Goal: Task Accomplishment & Management: Use online tool/utility

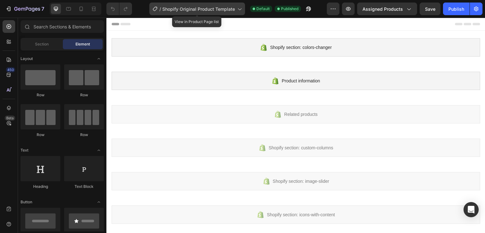
click at [226, 10] on span "Shopify Original Product Template" at bounding box center [198, 9] width 73 height 7
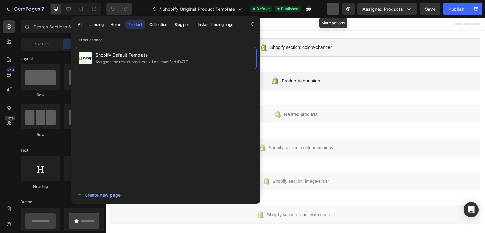
click at [334, 9] on icon "button" at bounding box center [333, 9] width 6 height 6
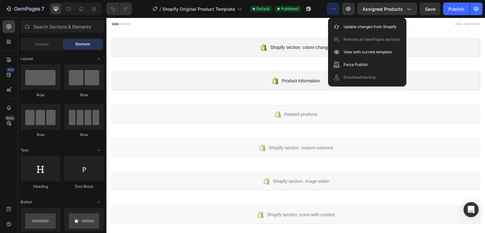
click at [420, 27] on div at bounding box center [295, 24] width 369 height 13
click at [424, 24] on div at bounding box center [295, 24] width 369 height 13
click at [314, 23] on div at bounding box center [295, 24] width 369 height 13
click at [331, 10] on button "button" at bounding box center [333, 9] width 13 height 13
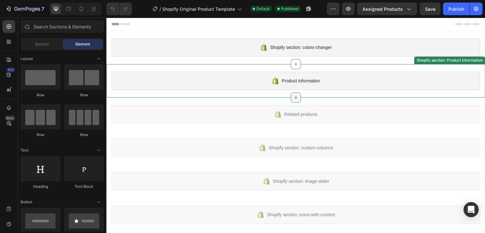
click at [293, 98] on icon at bounding box center [295, 97] width 5 height 5
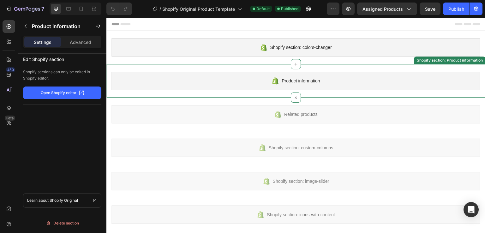
click at [298, 80] on span "Product information" at bounding box center [301, 81] width 38 height 8
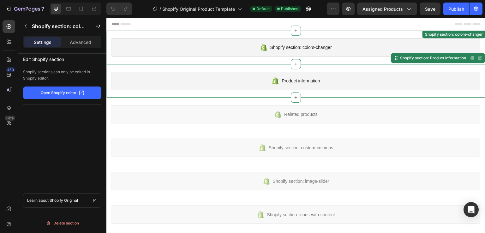
click at [340, 51] on div "Shopify section: colors-changer" at bounding box center [295, 47] width 369 height 18
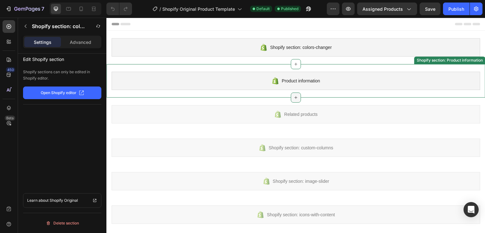
click at [294, 95] on icon at bounding box center [295, 97] width 5 height 5
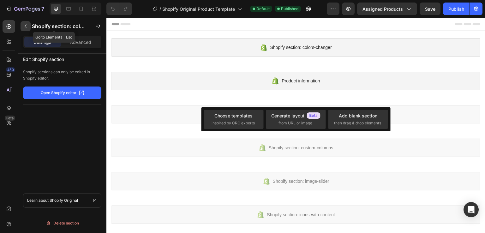
click at [27, 29] on button "button" at bounding box center [26, 26] width 10 height 10
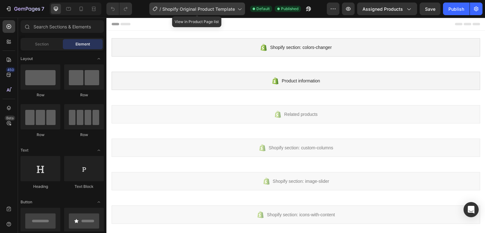
click at [228, 8] on span "Shopify Original Product Template" at bounding box center [198, 9] width 73 height 7
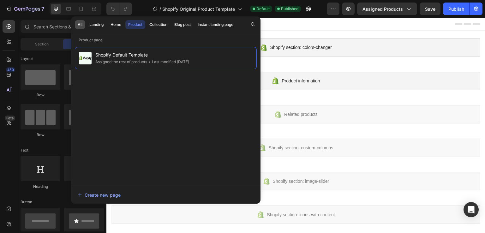
click at [81, 24] on div "All" at bounding box center [80, 25] width 5 height 6
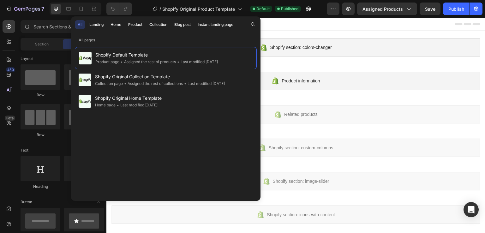
click at [302, 26] on div at bounding box center [295, 24] width 369 height 13
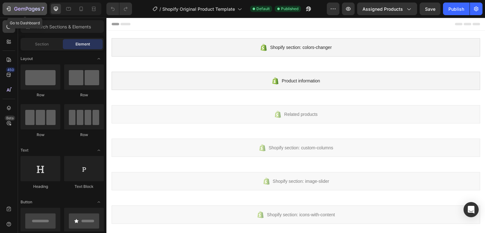
click at [18, 10] on icon "button" at bounding box center [27, 9] width 26 height 5
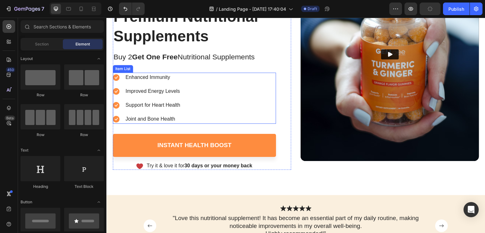
scroll to position [63, 0]
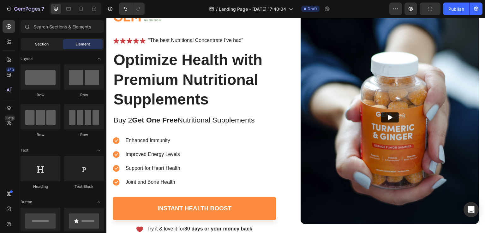
click at [41, 47] on div "Section" at bounding box center [42, 44] width 40 height 10
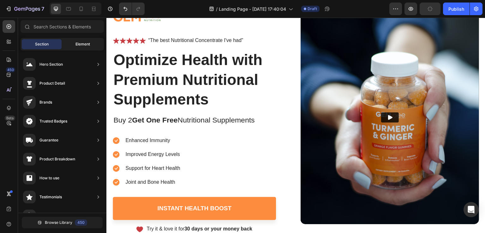
click at [75, 45] on div "Element" at bounding box center [83, 44] width 40 height 10
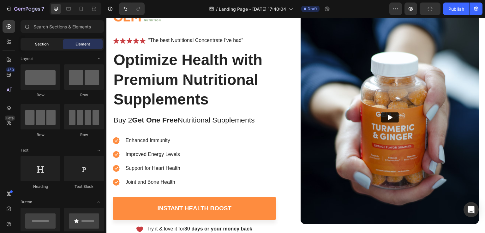
click at [48, 45] on span "Section" at bounding box center [42, 44] width 14 height 6
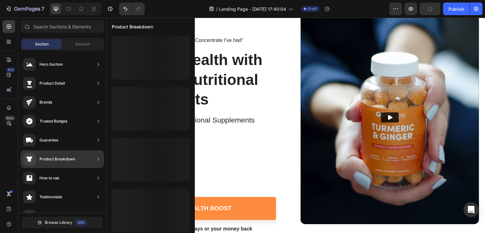
click at [62, 159] on div "Product Breakdown" at bounding box center [57, 159] width 36 height 6
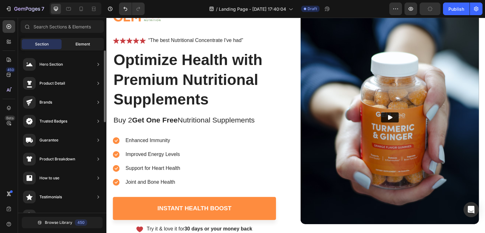
click at [80, 46] on span "Element" at bounding box center [82, 44] width 15 height 6
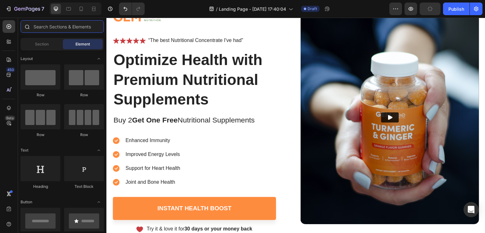
click at [51, 28] on input "text" at bounding box center [62, 26] width 83 height 13
click at [4, 41] on div at bounding box center [9, 41] width 13 height 13
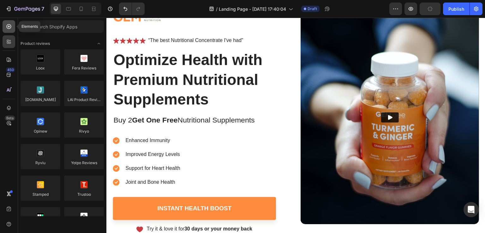
click at [10, 22] on div at bounding box center [9, 26] width 13 height 13
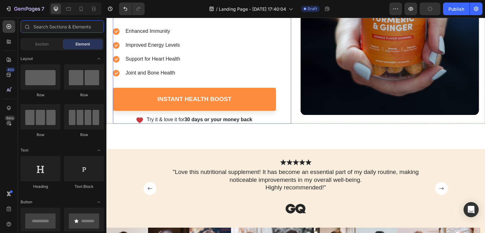
scroll to position [221, 0]
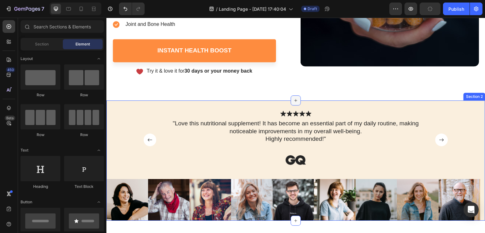
click at [293, 102] on icon at bounding box center [295, 100] width 5 height 5
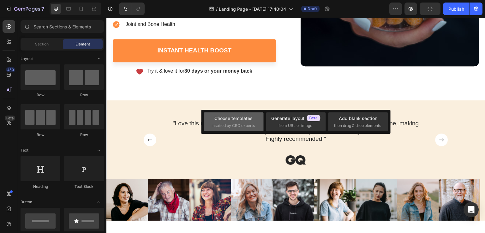
click at [251, 123] on span "inspired by CRO experts" at bounding box center [233, 126] width 43 height 6
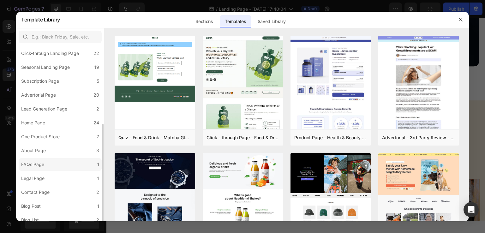
scroll to position [64, 0]
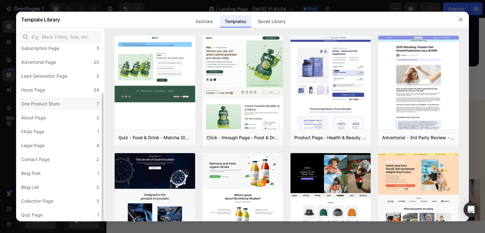
click at [45, 108] on label "One Product Store 7" at bounding box center [60, 104] width 83 height 13
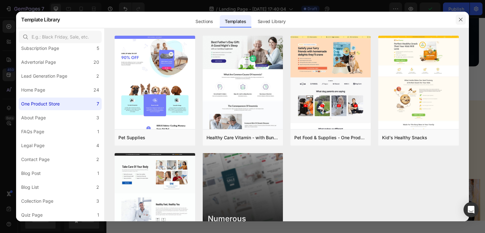
click at [462, 20] on icon "button" at bounding box center [460, 19] width 5 height 5
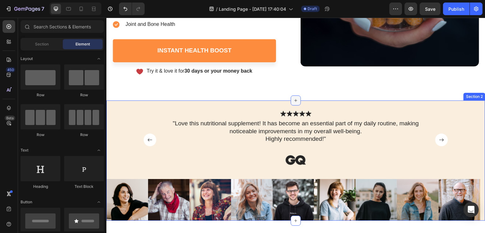
click at [293, 99] on icon at bounding box center [295, 100] width 5 height 5
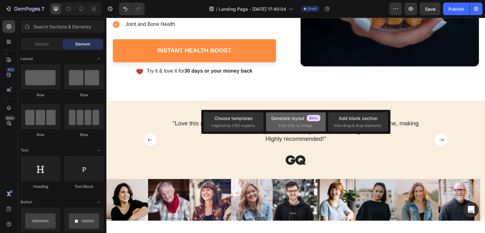
click at [288, 123] on span "from URL or image" at bounding box center [295, 126] width 34 height 6
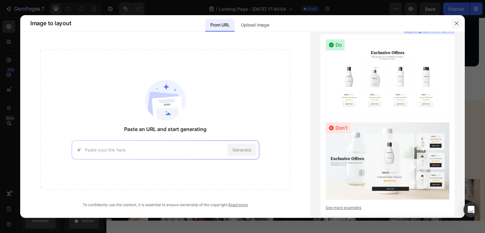
click at [455, 23] on icon "button" at bounding box center [456, 23] width 5 height 5
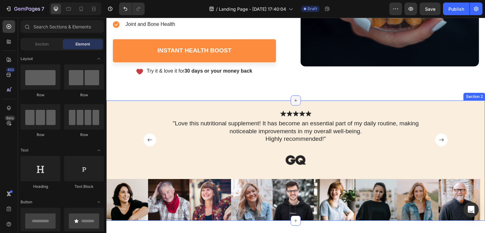
click at [295, 100] on icon at bounding box center [295, 100] width 5 height 5
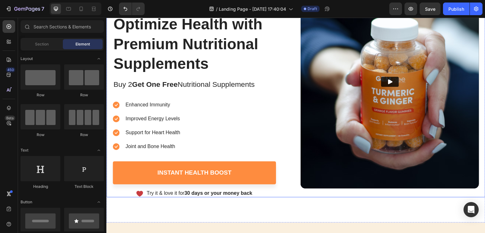
scroll to position [158, 0]
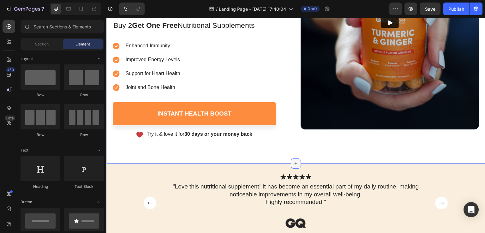
click at [295, 163] on icon at bounding box center [296, 163] width 3 height 3
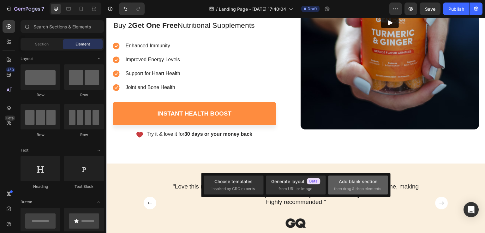
click at [357, 186] on div "Add blank section then drag & drop elements" at bounding box center [358, 185] width 48 height 14
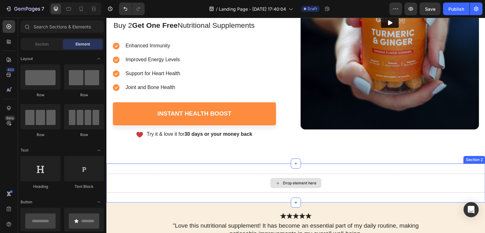
click at [288, 182] on div "Drop element here" at bounding box center [299, 183] width 33 height 5
click at [296, 184] on div "Drop element here" at bounding box center [299, 183] width 33 height 5
click at [275, 182] on icon at bounding box center [277, 183] width 5 height 5
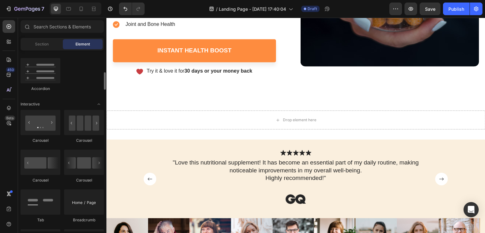
scroll to position [554, 0]
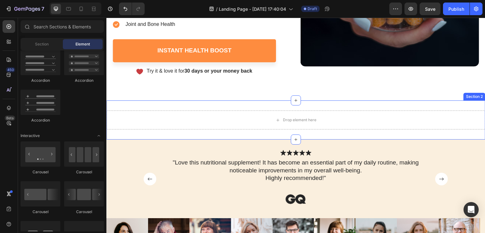
click at [321, 106] on div "Drop element here Section 2" at bounding box center [295, 119] width 379 height 39
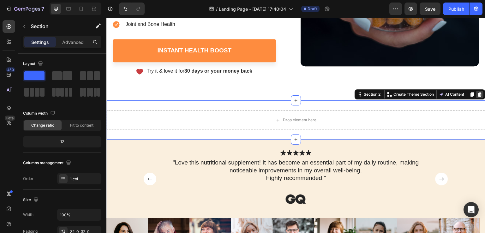
click at [478, 93] on icon at bounding box center [480, 94] width 4 height 4
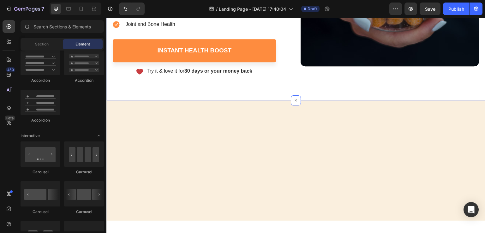
scroll to position [0, 0]
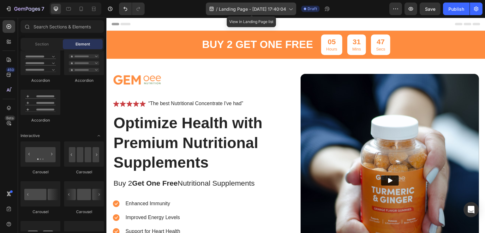
click at [208, 7] on icon at bounding box center [211, 9] width 6 height 6
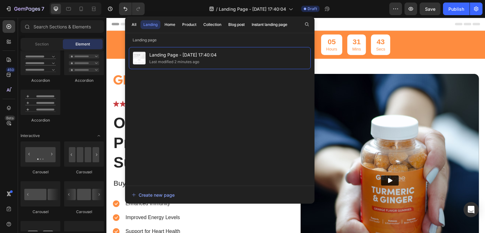
click at [351, 12] on div "/ Landing Page - Sep 29, 17:40:04 Draft" at bounding box center [270, 9] width 240 height 13
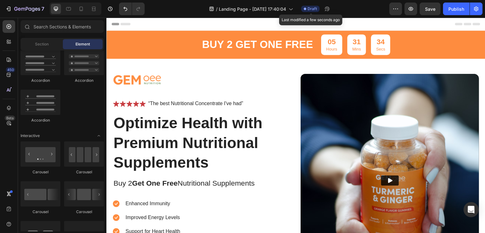
click at [317, 9] on span "Draft" at bounding box center [311, 9] width 9 height 6
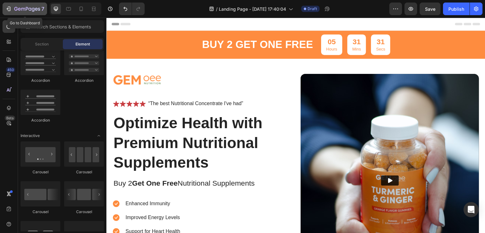
click at [7, 9] on icon "button" at bounding box center [8, 9] width 3 height 2
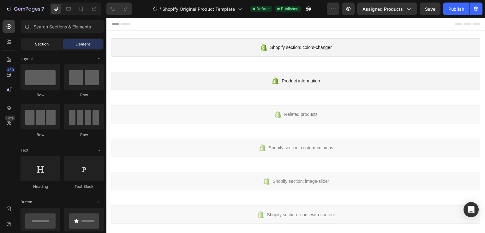
click at [40, 48] on div "Section" at bounding box center [42, 44] width 40 height 10
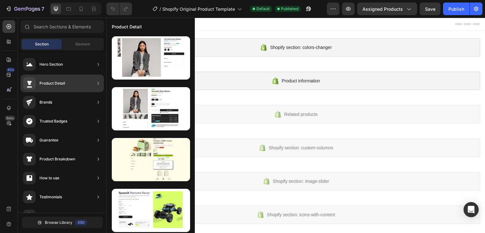
click at [48, 88] on div "Product Detail" at bounding box center [44, 83] width 42 height 13
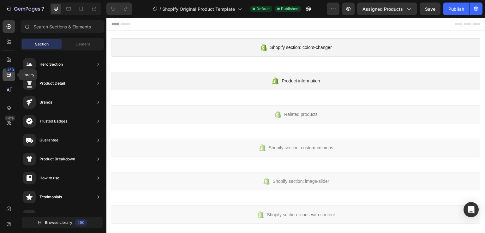
click at [10, 74] on icon at bounding box center [9, 75] width 4 height 4
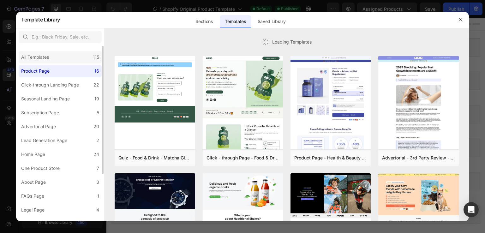
click at [39, 57] on div "All Templates" at bounding box center [35, 57] width 28 height 8
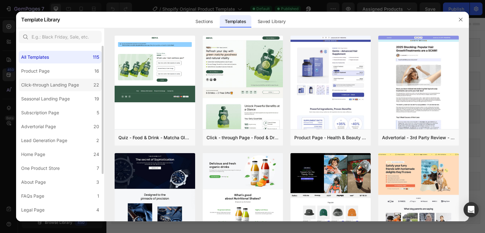
click at [44, 89] on label "Click-through Landing Page 22" at bounding box center [60, 85] width 83 height 13
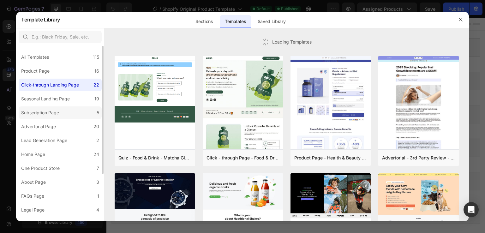
click at [49, 117] on label "Subscription Page 5" at bounding box center [60, 112] width 83 height 13
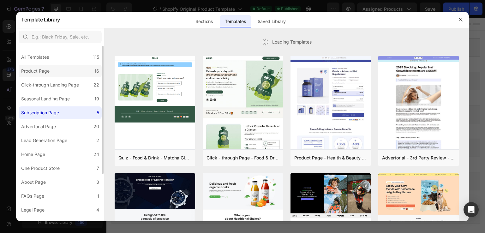
click at [52, 72] on label "Product Page 16" at bounding box center [60, 71] width 83 height 13
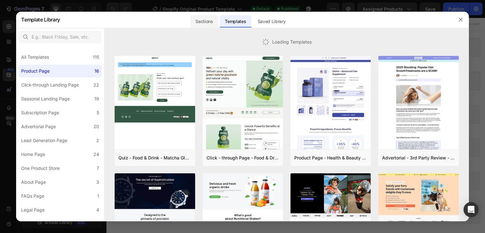
click at [206, 15] on div "Sections" at bounding box center [204, 19] width 29 height 16
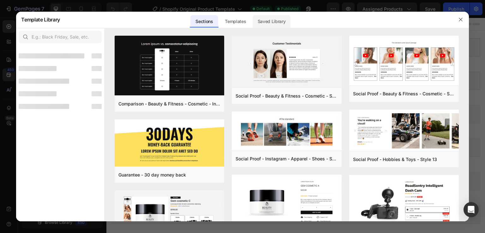
click at [268, 18] on div "Saved Library" at bounding box center [272, 21] width 38 height 13
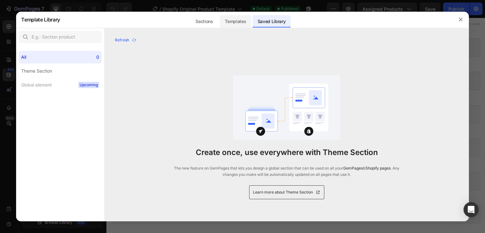
click at [242, 20] on div "Templates" at bounding box center [235, 21] width 31 height 13
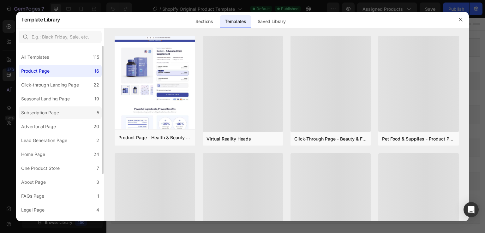
click at [52, 113] on div "Subscription Page" at bounding box center [40, 113] width 38 height 8
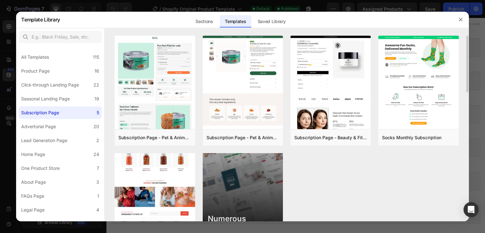
click at [132, 181] on img at bounding box center [155, 65] width 80 height 363
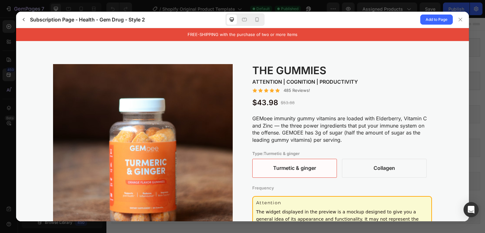
drag, startPoint x: 464, startPoint y: 96, endPoint x: 474, endPoint y: 51, distance: 45.6
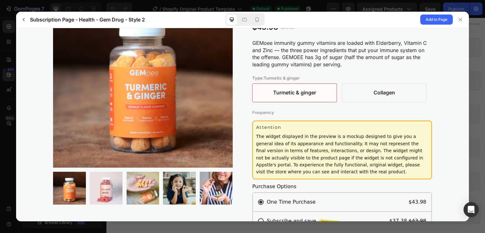
scroll to position [126, 0]
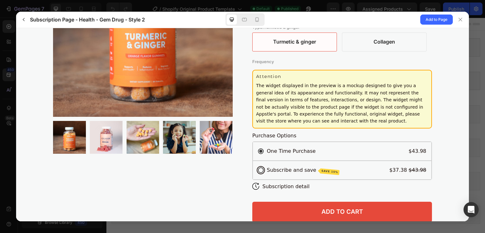
click at [273, 169] on input "Subscribe and save SAVE 15%" at bounding box center [342, 170] width 168 height 8
click at [271, 149] on input "One Time Purchase" at bounding box center [342, 151] width 178 height 18
click at [272, 169] on input "Subscribe and save SAVE 15%" at bounding box center [342, 170] width 168 height 8
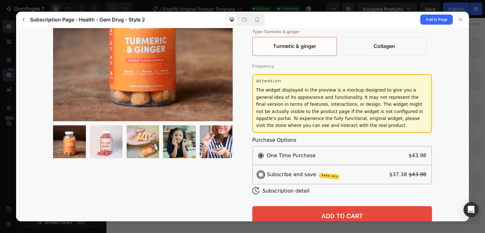
scroll to position [0, 0]
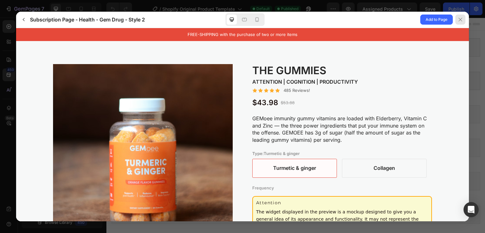
click at [463, 20] on div at bounding box center [460, 20] width 10 height 10
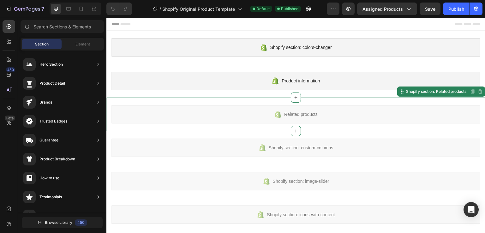
click at [313, 101] on div "Related products Shopify section: Related products Disabled. Please edit in Sho…" at bounding box center [295, 114] width 379 height 33
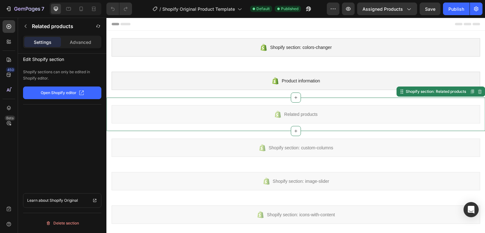
click at [56, 91] on p "Open Shopify editor" at bounding box center [59, 93] width 36 height 6
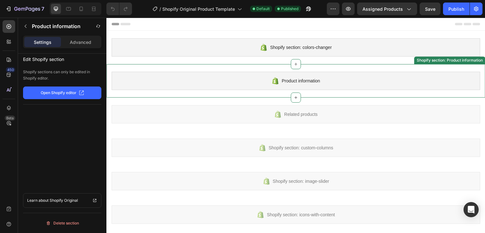
click at [293, 78] on span "Product information" at bounding box center [301, 81] width 38 height 8
click at [319, 80] on div "Product information" at bounding box center [295, 81] width 369 height 18
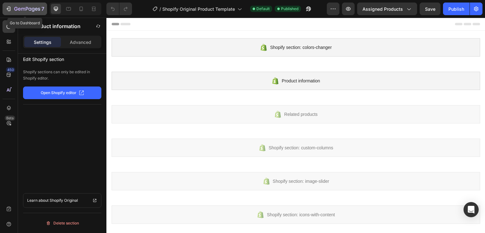
click at [5, 9] on button "7" at bounding box center [25, 9] width 45 height 13
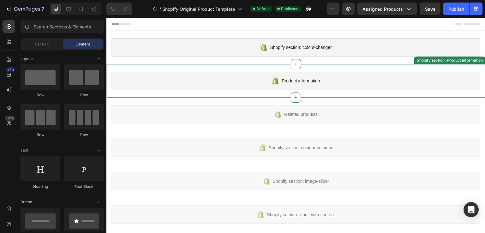
click at [287, 84] on span "Product information" at bounding box center [301, 81] width 38 height 8
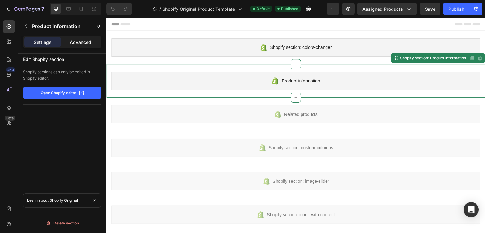
click at [83, 45] on p "Advanced" at bounding box center [80, 42] width 21 height 7
click at [54, 44] on div "Settings" at bounding box center [42, 42] width 37 height 10
click at [405, 7] on div "Assigned Products" at bounding box center [386, 9] width 49 height 7
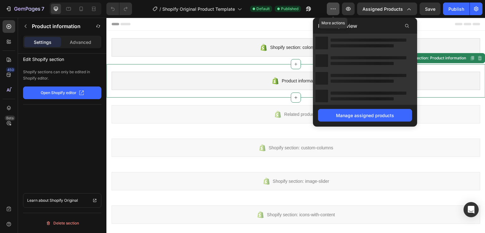
click at [334, 10] on icon "button" at bounding box center [333, 9] width 6 height 6
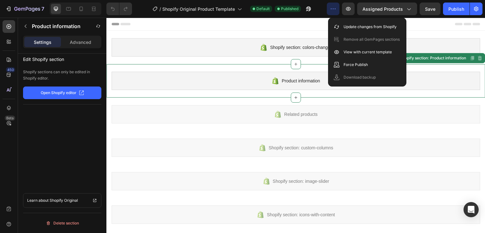
click at [317, 13] on div "/ Shopify Original Product Template Default Published" at bounding box center [232, 9] width 190 height 13
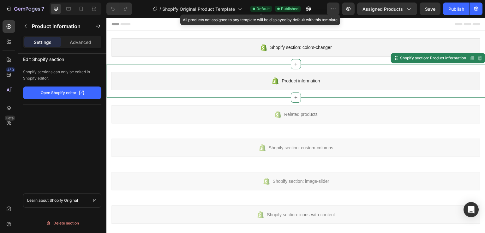
click at [257, 11] on span "Default" at bounding box center [262, 9] width 13 height 6
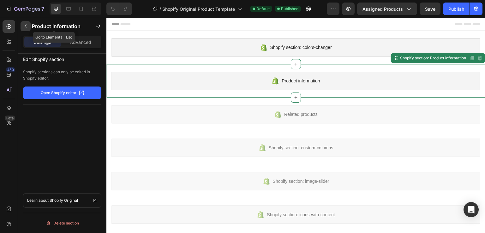
click at [22, 23] on button "button" at bounding box center [26, 26] width 10 height 10
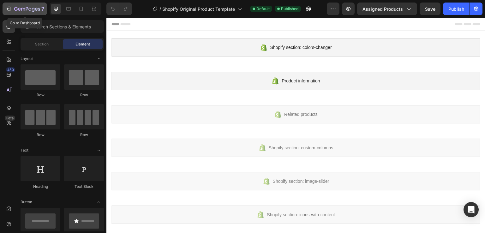
click at [7, 9] on icon "button" at bounding box center [8, 9] width 3 height 2
